Goal: Task Accomplishment & Management: Manage account settings

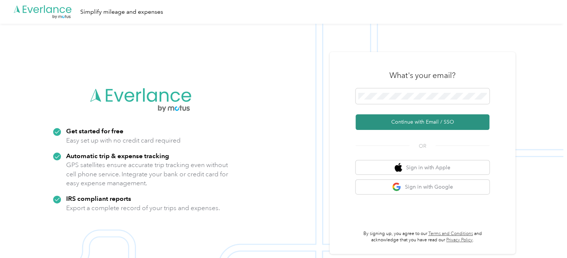
click at [396, 123] on button "Continue with Email / SSO" at bounding box center [423, 122] width 134 height 16
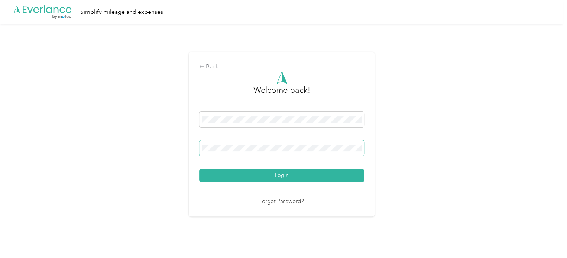
click at [199, 169] on button "Login" at bounding box center [281, 175] width 165 height 13
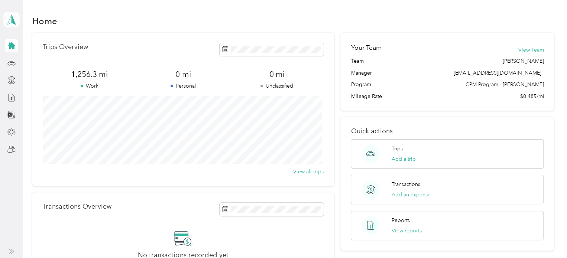
click at [16, 19] on icon at bounding box center [11, 19] width 11 height 10
click at [37, 77] on div "Personal dashboard" at bounding box center [34, 76] width 48 height 8
click at [13, 62] on icon at bounding box center [11, 62] width 7 height 3
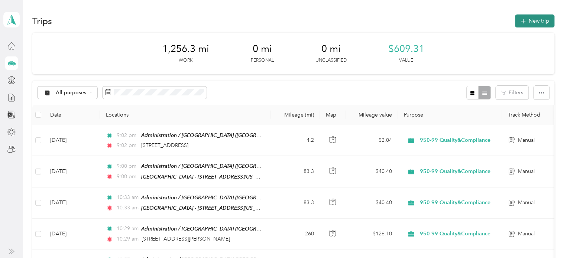
click at [524, 17] on button "New trip" at bounding box center [534, 20] width 39 height 13
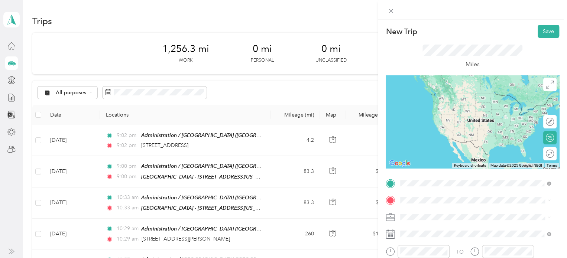
click at [428, 106] on div "Home [STREET_ADDRESS][PERSON_NAME][US_STATE][US_STATE][US_STATE]" at bounding box center [481, 103] width 134 height 23
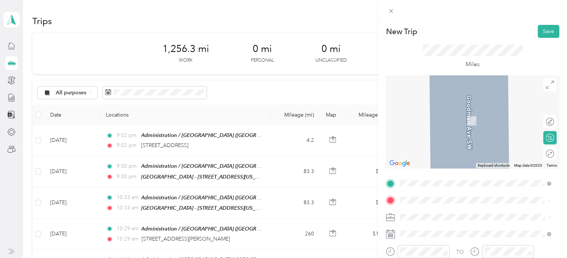
click at [558, 148] on form "New Trip Save This trip cannot be edited because it is either under review, app…" at bounding box center [472, 191] width 189 height 332
click at [535, 155] on div "Round trip" at bounding box center [525, 154] width 57 height 8
click at [537, 156] on div "Round trip" at bounding box center [525, 154] width 57 height 8
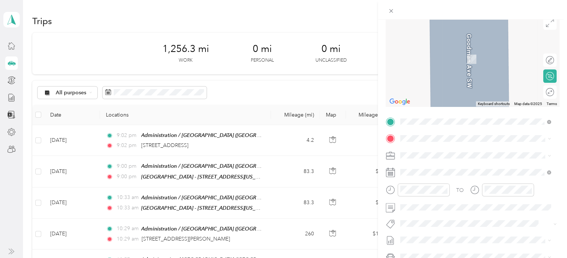
scroll to position [74, 0]
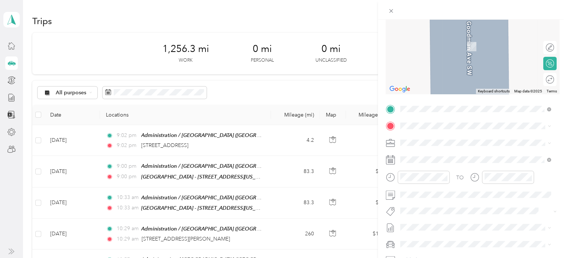
click at [440, 155] on span "[STREET_ADDRESS][US_STATE]" at bounding box center [451, 152] width 74 height 7
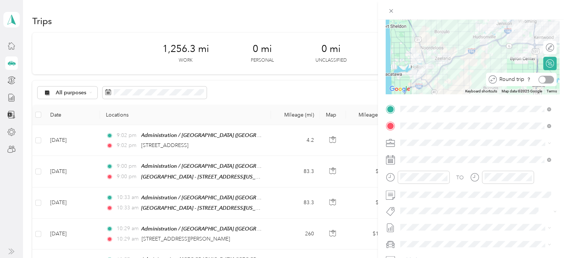
click at [539, 81] on div at bounding box center [542, 79] width 7 height 7
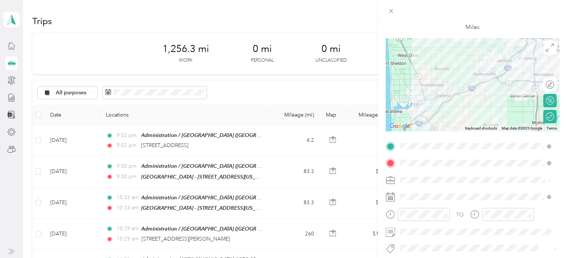
scroll to position [0, 0]
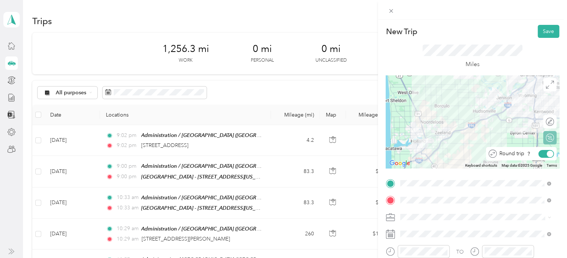
click at [547, 154] on div at bounding box center [550, 153] width 7 height 7
click at [539, 153] on div at bounding box center [542, 153] width 7 height 7
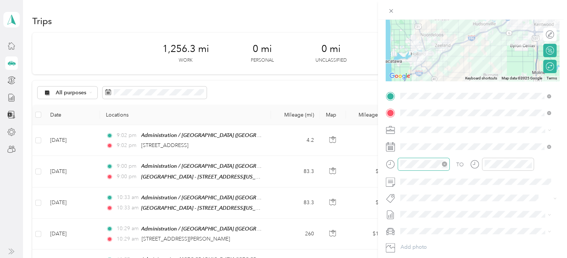
scroll to position [88, 0]
click at [427, 172] on ol "950-99 Quality&Compliance 900-99 Admin [DEMOGRAPHIC_DATA] Charities - [GEOGRAPH…" at bounding box center [476, 166] width 156 height 60
click at [425, 166] on span "[DEMOGRAPHIC_DATA] Charities - [GEOGRAPHIC_DATA][US_STATE]" at bounding box center [471, 172] width 137 height 14
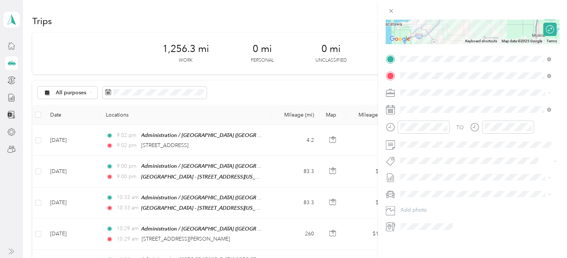
scroll to position [125, 0]
click at [390, 110] on rect at bounding box center [390, 109] width 1 height 1
click at [464, 210] on div "26" at bounding box center [464, 212] width 10 height 9
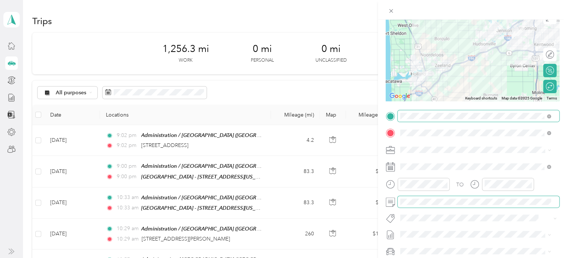
scroll to position [0, 0]
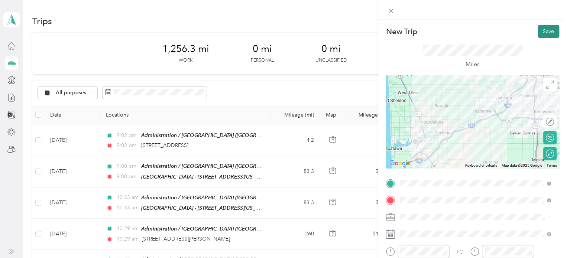
click at [538, 29] on button "Save" at bounding box center [549, 31] width 22 height 13
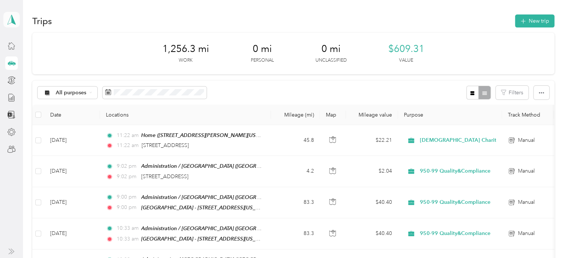
click at [13, 19] on polygon at bounding box center [14, 19] width 4 height 10
click at [18, 62] on div "Team dashboard" at bounding box center [82, 61] width 146 height 13
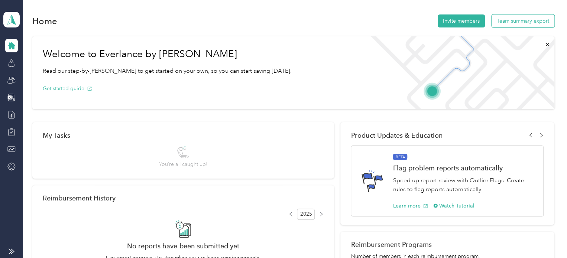
click at [521, 19] on button "Team summary export" at bounding box center [523, 20] width 63 height 13
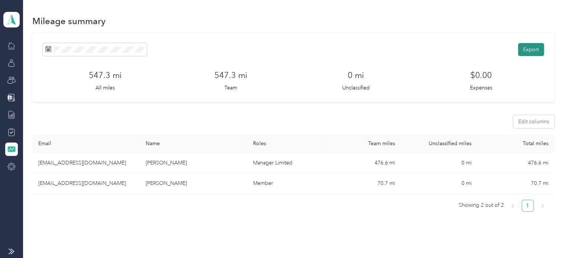
click at [532, 45] on button "Export" at bounding box center [531, 49] width 26 height 13
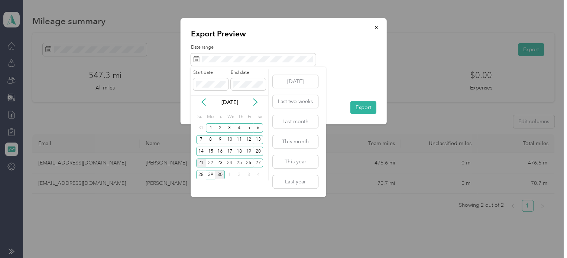
click at [198, 161] on div "21" at bounding box center [201, 163] width 10 height 9
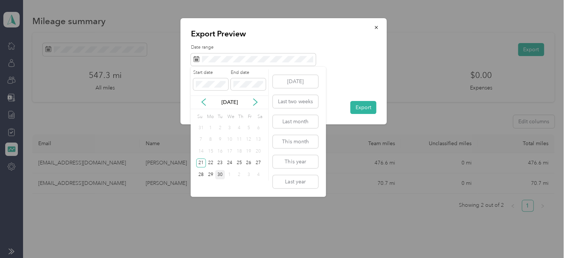
click at [221, 174] on div "30" at bounding box center [220, 174] width 10 height 9
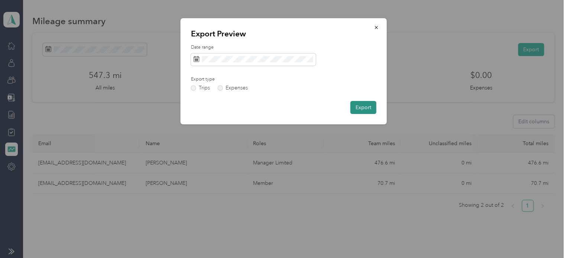
click at [367, 110] on button "Export" at bounding box center [363, 107] width 26 height 13
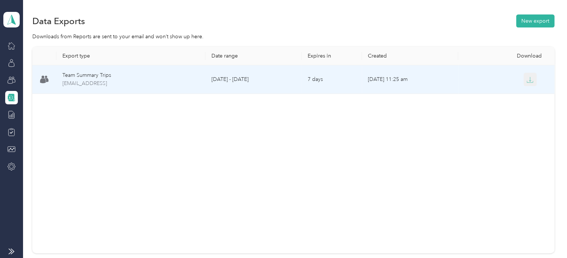
click at [529, 79] on icon "button" at bounding box center [530, 79] width 2 height 4
